Goal: Transaction & Acquisition: Purchase product/service

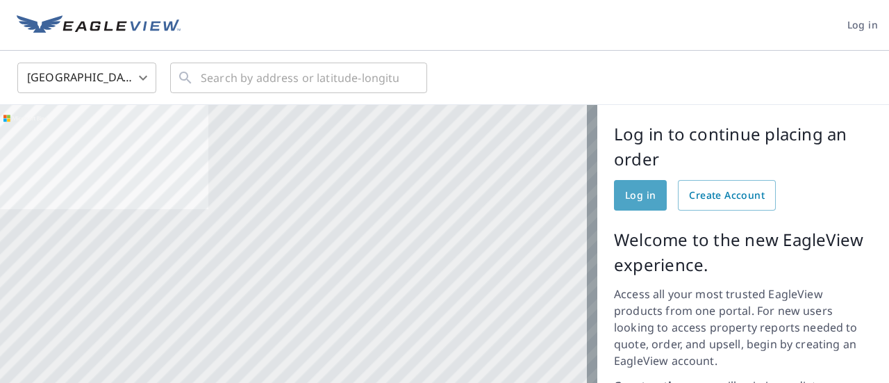
click at [640, 195] on span "Log in" at bounding box center [640, 195] width 31 height 17
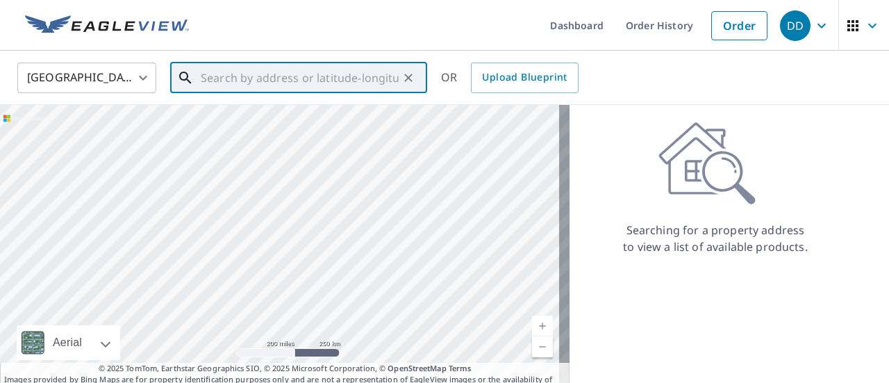
click at [350, 76] on input "text" at bounding box center [300, 77] width 198 height 39
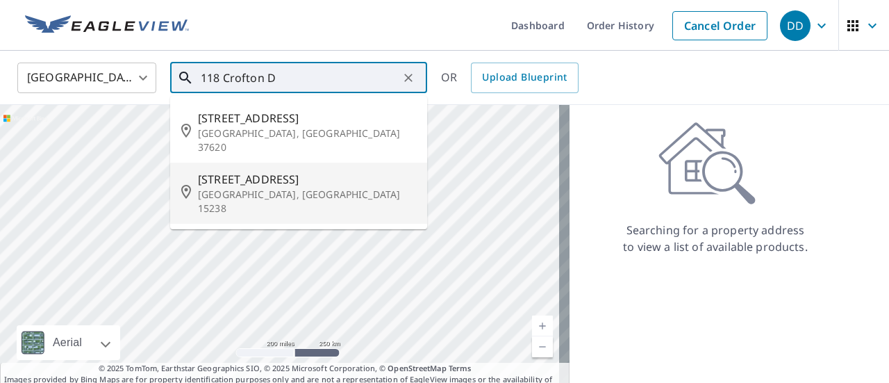
click at [304, 171] on span "[STREET_ADDRESS]" at bounding box center [307, 179] width 218 height 17
type input "[STREET_ADDRESS]"
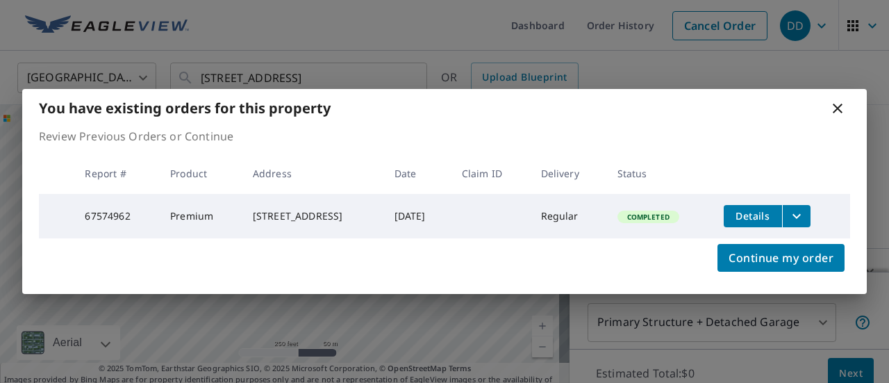
click at [837, 102] on icon at bounding box center [838, 108] width 17 height 17
